Goal: Task Accomplishment & Management: Manage account settings

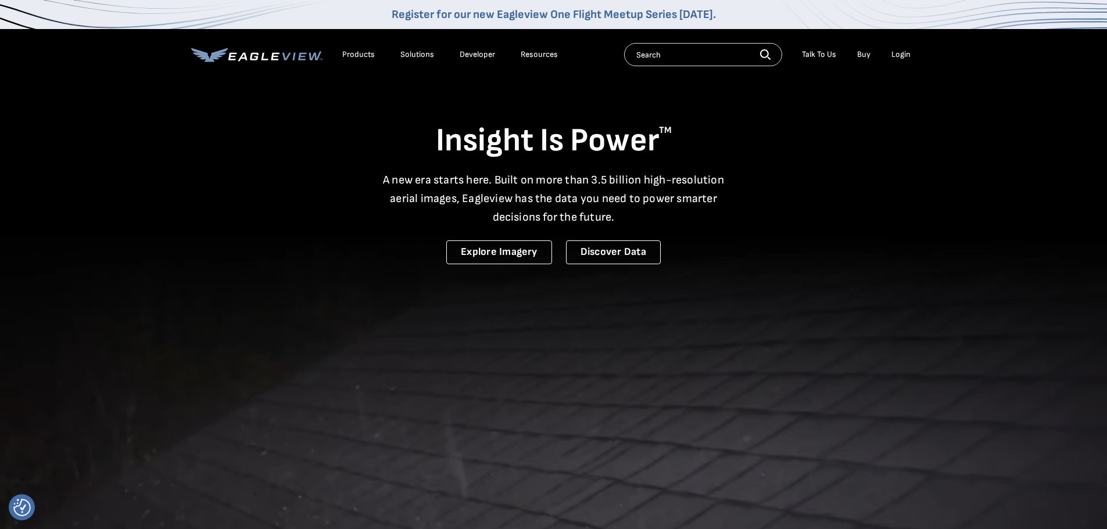
click at [896, 53] on div "Login" at bounding box center [900, 54] width 19 height 10
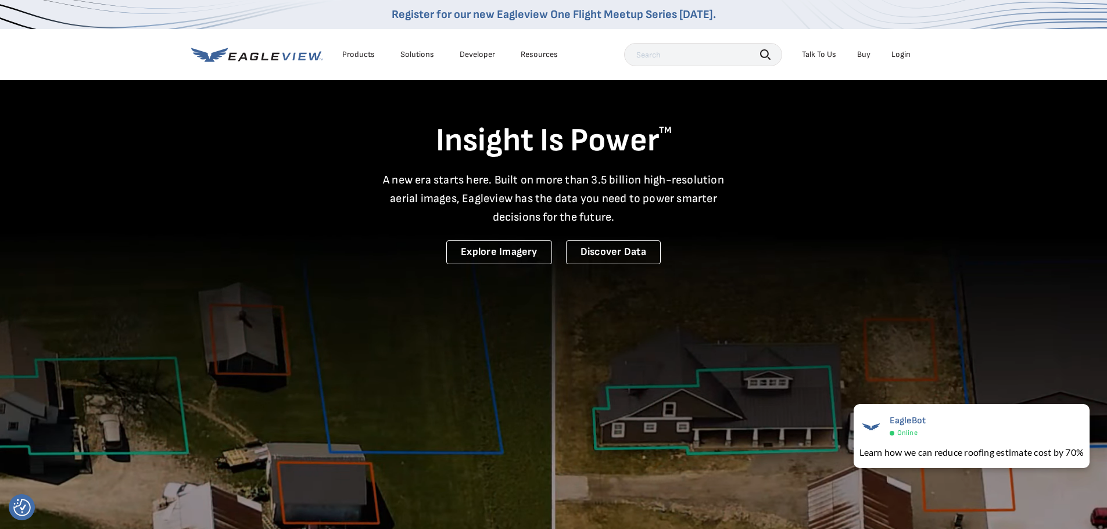
click at [898, 53] on div "Login" at bounding box center [900, 54] width 19 height 10
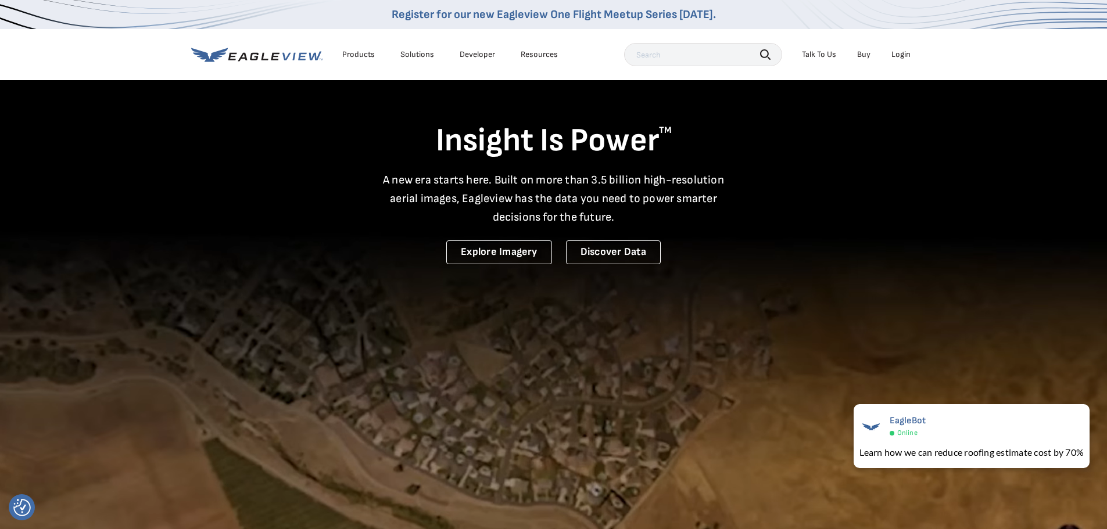
click at [901, 53] on div "Login" at bounding box center [900, 54] width 19 height 10
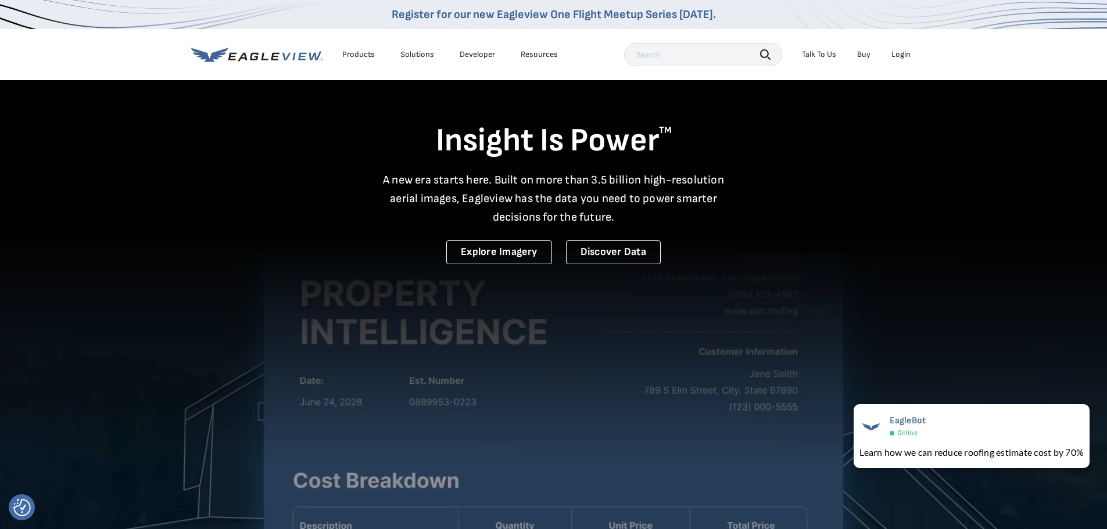
click at [909, 54] on div "Login" at bounding box center [900, 54] width 19 height 10
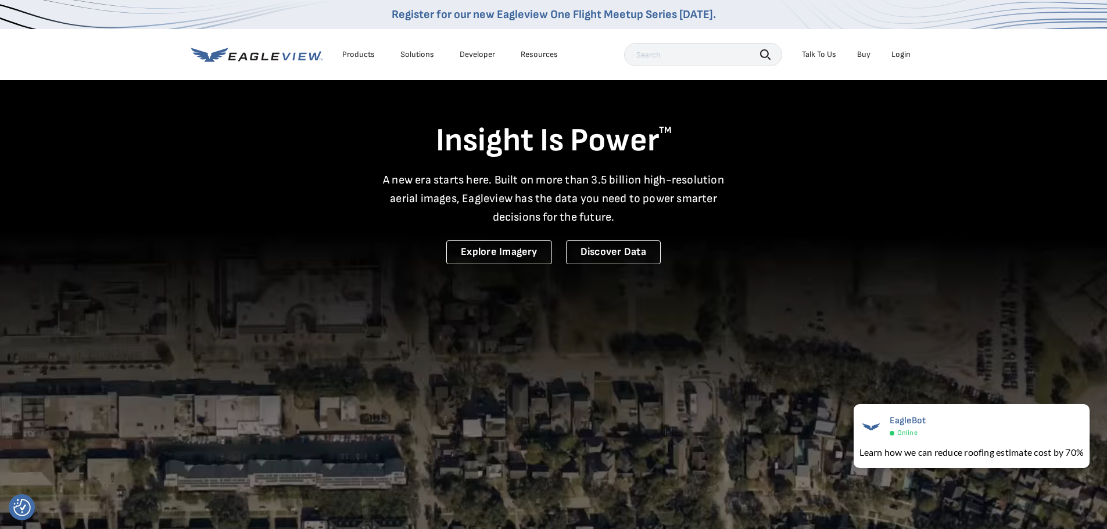
click at [898, 56] on div "Login" at bounding box center [900, 54] width 19 height 10
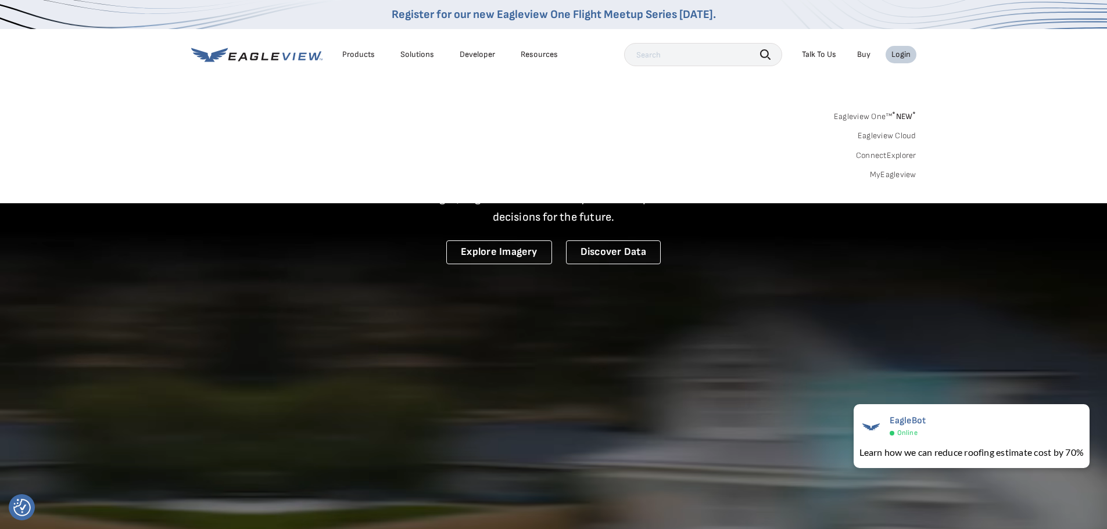
click at [889, 175] on link "MyEagleview" at bounding box center [893, 175] width 46 height 10
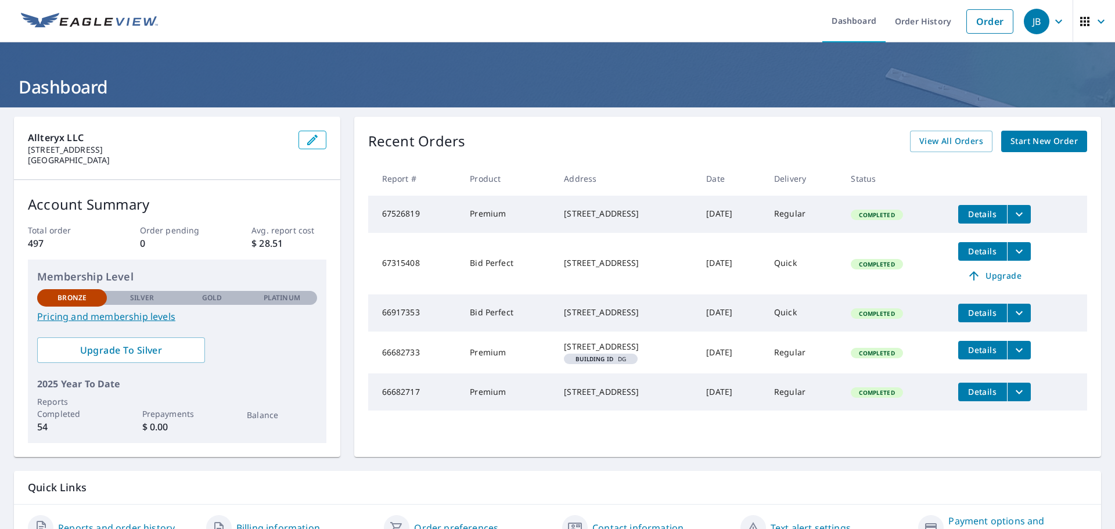
scroll to position [58, 0]
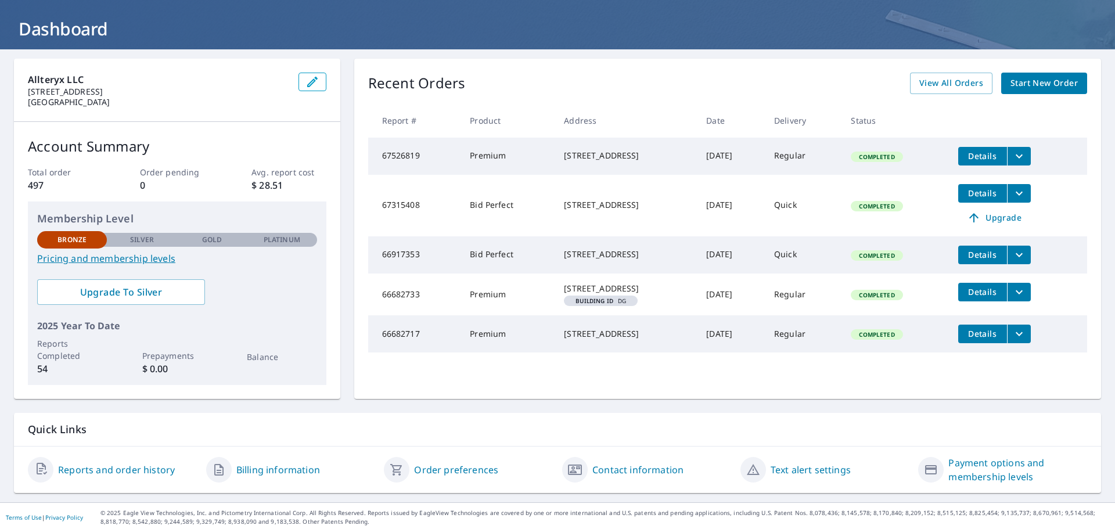
click at [948, 71] on div "Recent Orders View All Orders Start New Order Report # Product Address Date Del…" at bounding box center [727, 229] width 747 height 340
click at [946, 78] on span "View All Orders" at bounding box center [952, 83] width 64 height 15
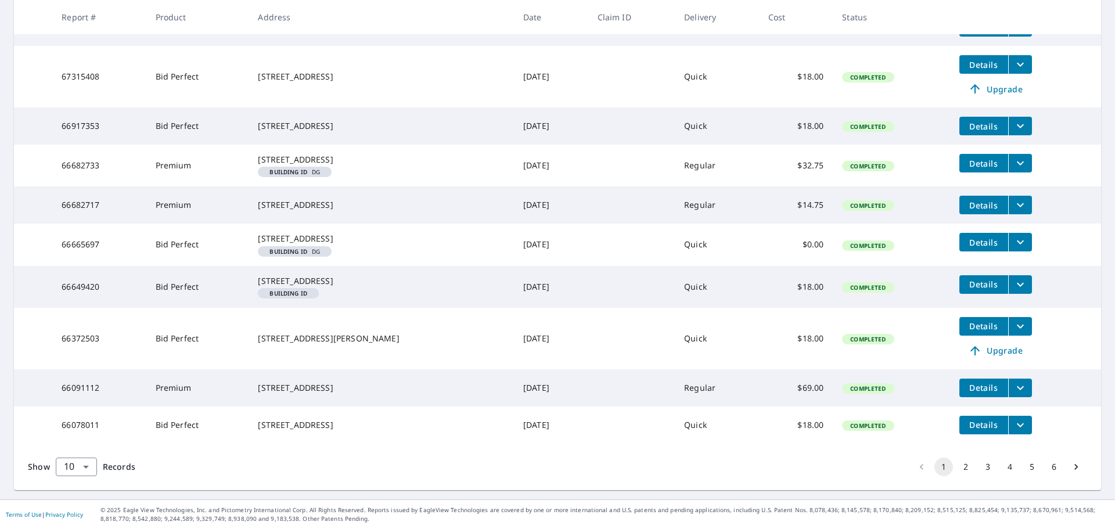
scroll to position [307, 0]
click at [91, 465] on body "JB JB Dashboard Order History Order JB Dashboard / Order History Order History …" at bounding box center [557, 264] width 1115 height 529
click at [73, 462] on li "25" at bounding box center [75, 463] width 41 height 21
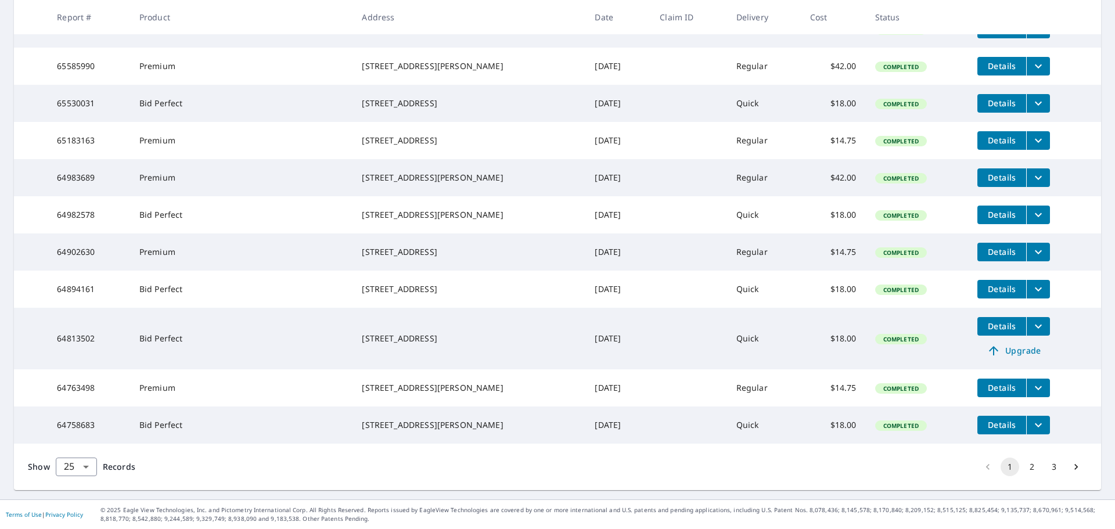
scroll to position [954, 0]
click at [1024, 469] on button "2" at bounding box center [1032, 467] width 19 height 19
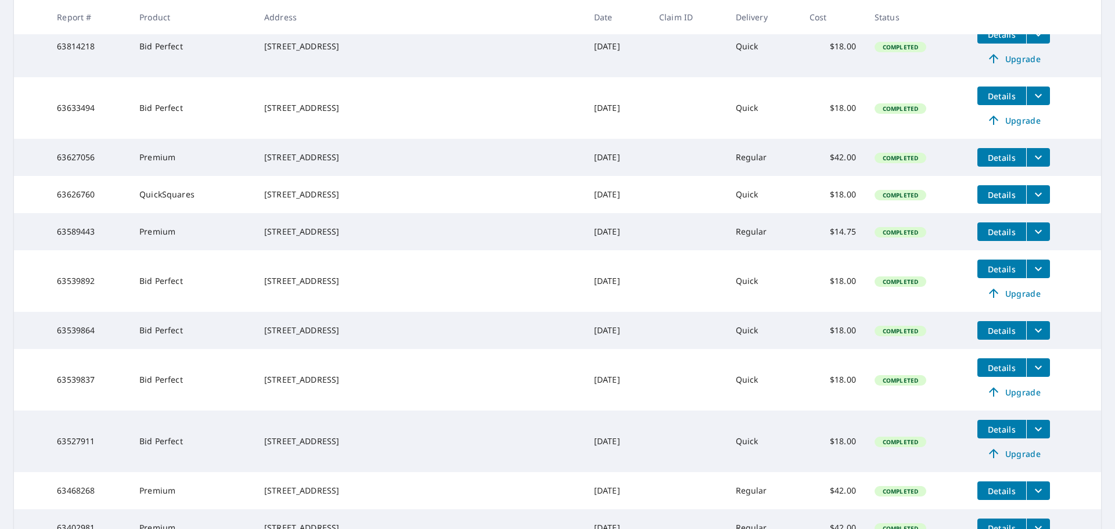
scroll to position [639, 0]
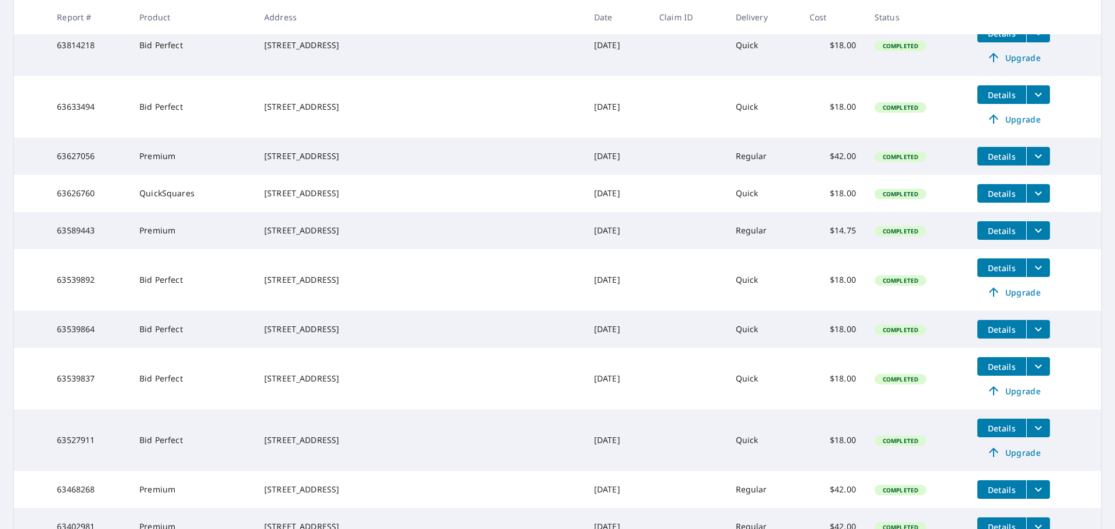
click at [985, 236] on span "Details" at bounding box center [1002, 230] width 35 height 11
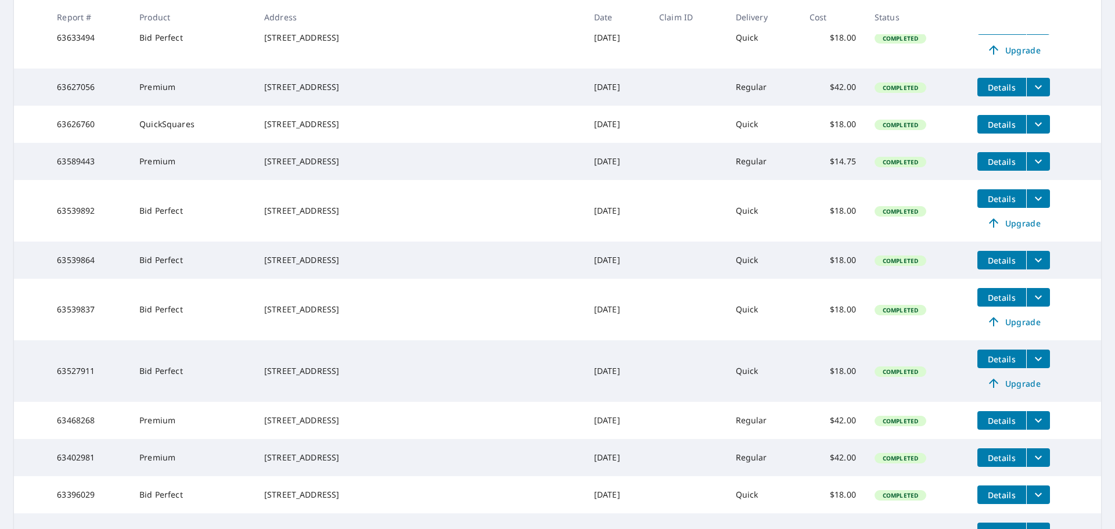
scroll to position [711, 0]
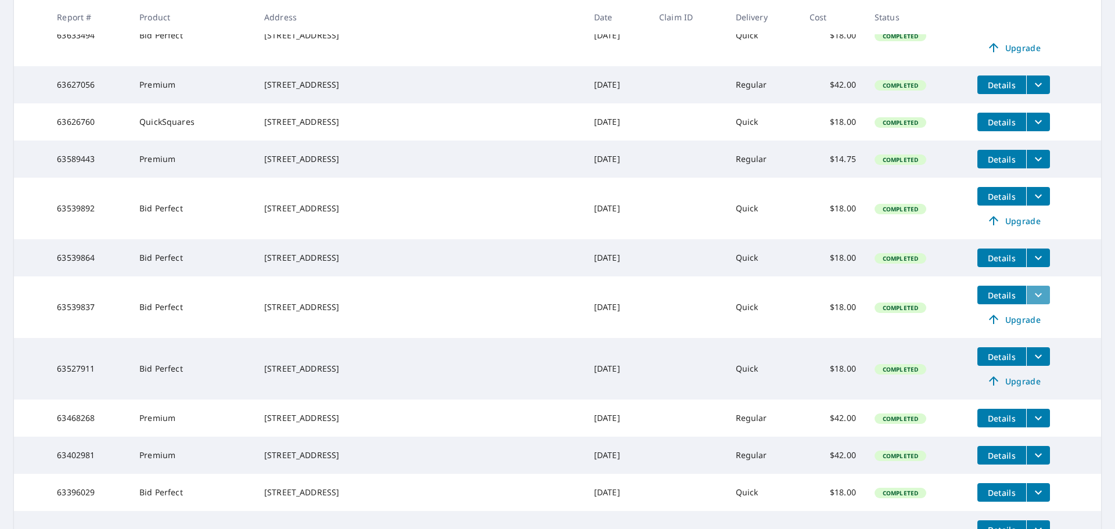
click at [1032, 302] on icon "filesDropdownBtn-63539837" at bounding box center [1039, 295] width 14 height 14
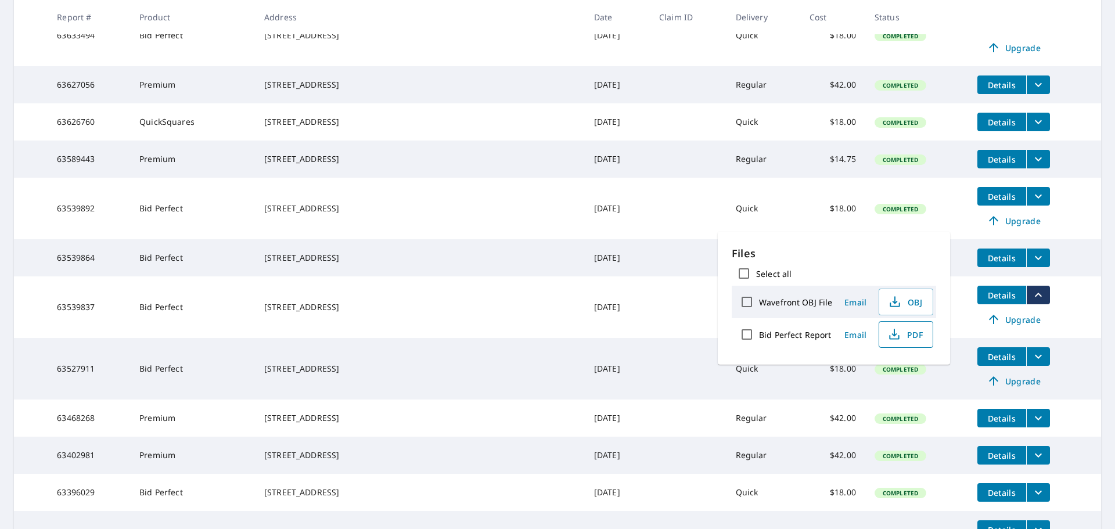
click at [920, 334] on span "PDF" at bounding box center [905, 335] width 37 height 14
click at [991, 327] on span "Upgrade" at bounding box center [1014, 320] width 59 height 14
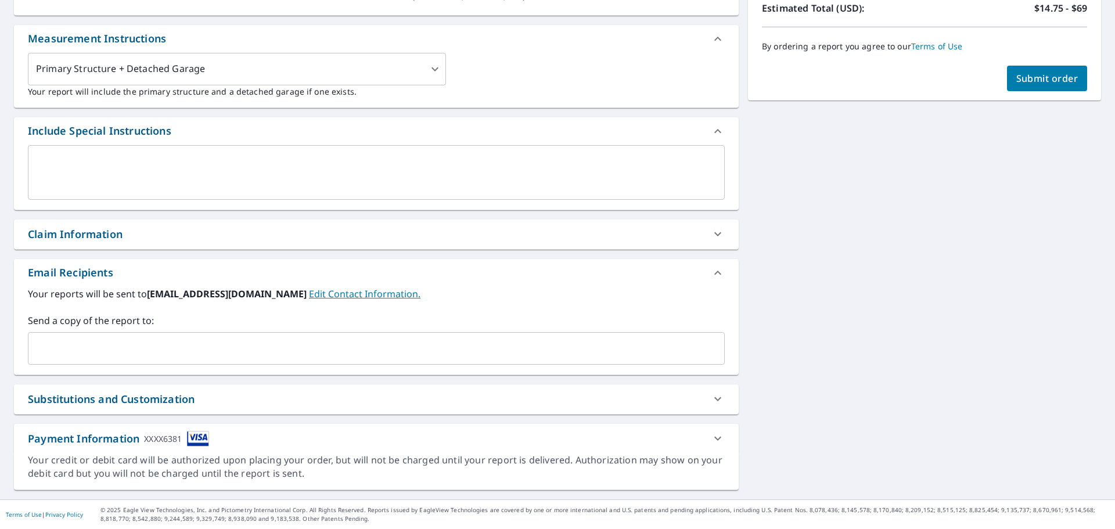
scroll to position [298, 0]
click at [1053, 76] on span "Submit order" at bounding box center [1048, 78] width 62 height 13
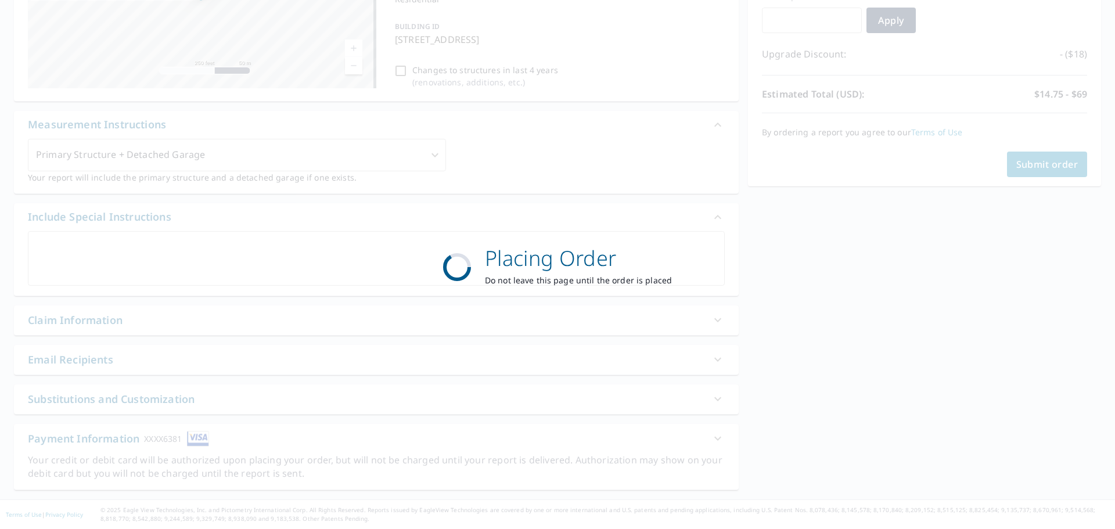
scroll to position [212, 0]
